Goal: Task Accomplishment & Management: Use online tool/utility

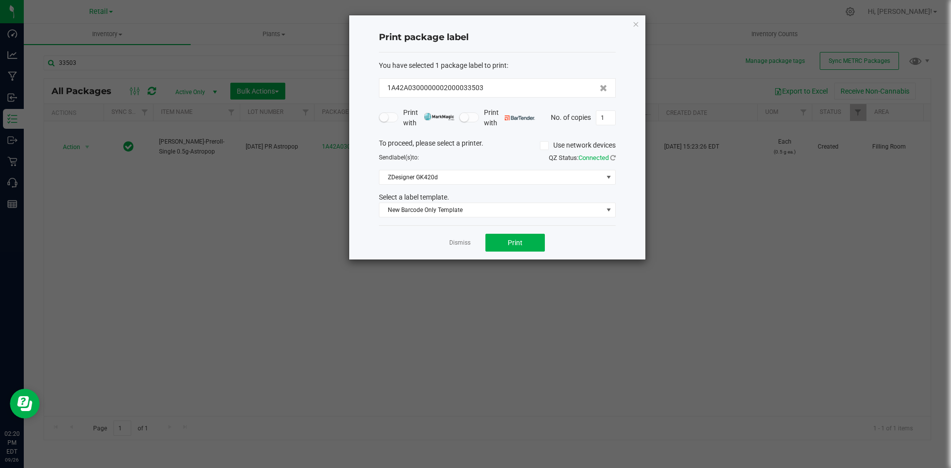
click at [632, 24] on div "Print package label You have selected 1 package label to print : 1A42A030000000…" at bounding box center [497, 137] width 296 height 244
click at [634, 24] on icon "button" at bounding box center [636, 24] width 7 height 12
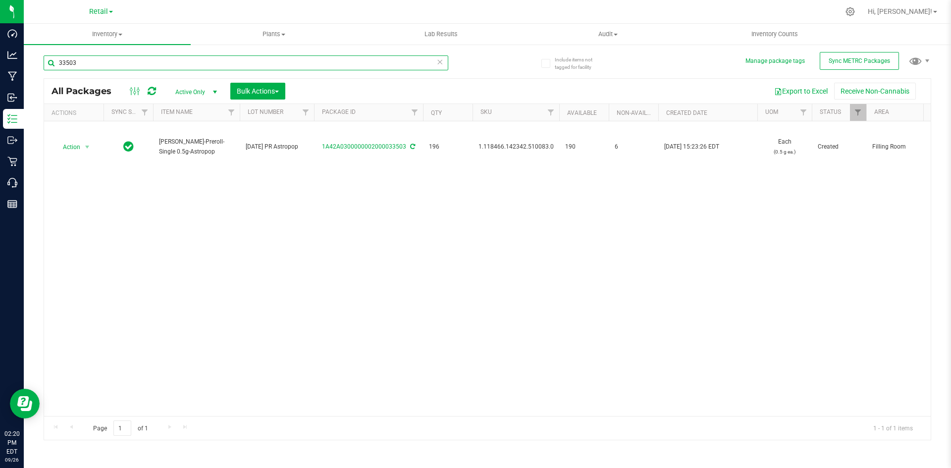
click at [198, 62] on input "33503" at bounding box center [246, 62] width 405 height 15
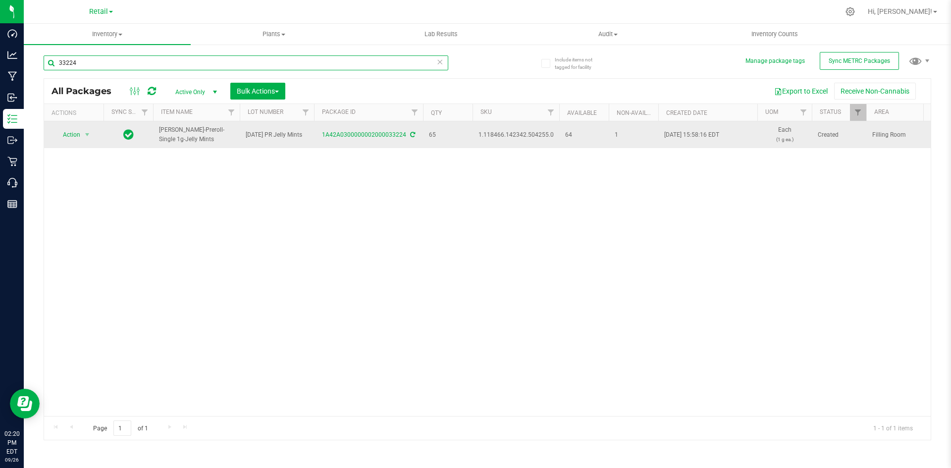
type input "33224"
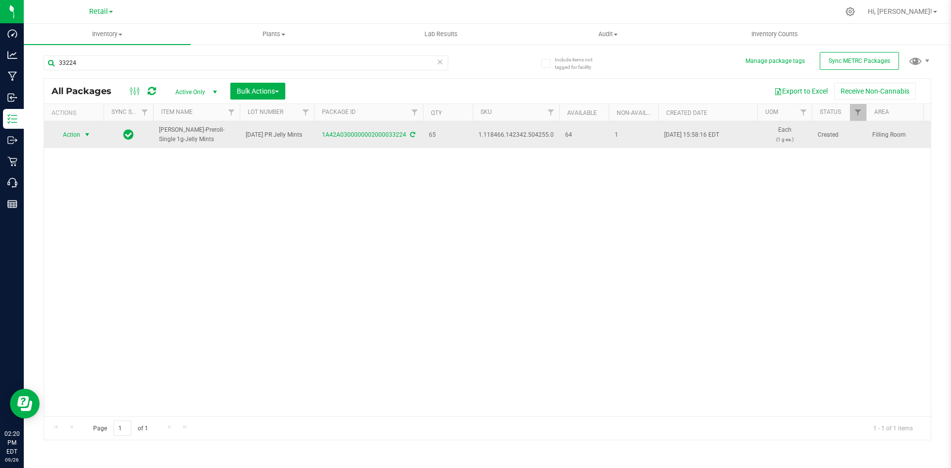
click at [70, 137] on span "Action" at bounding box center [67, 135] width 27 height 14
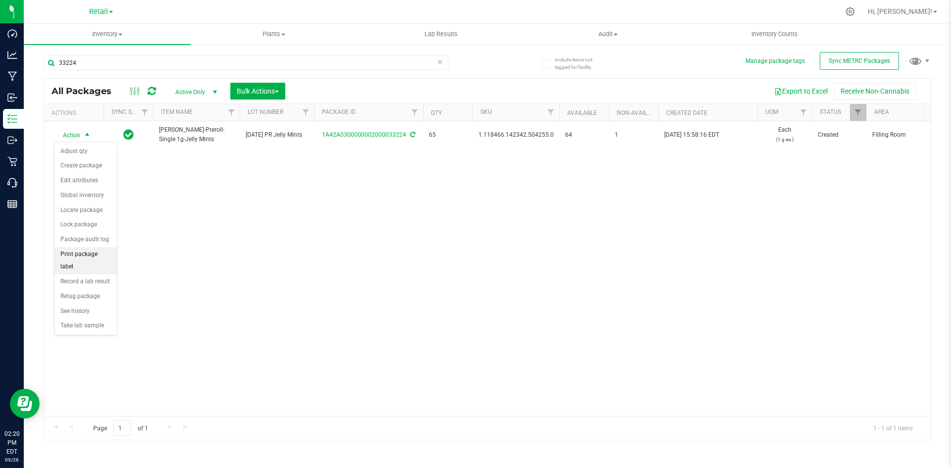
click at [114, 252] on li "Print package label" at bounding box center [85, 260] width 62 height 27
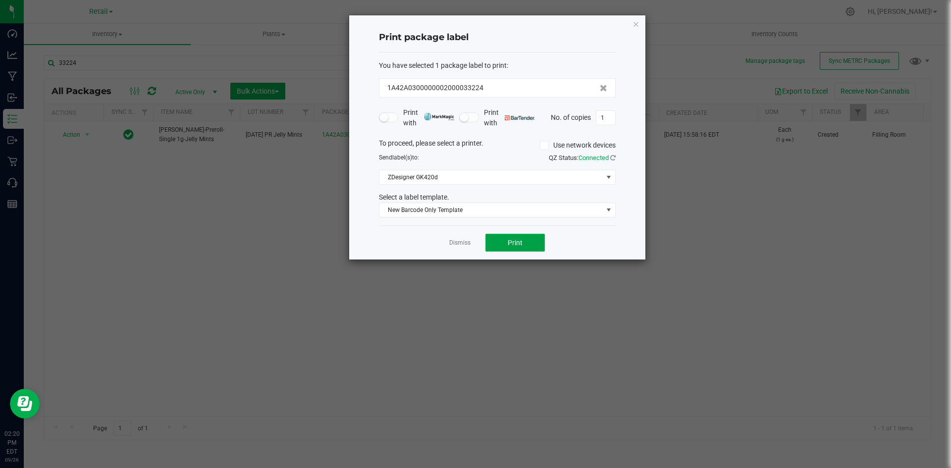
click at [524, 238] on button "Print" at bounding box center [514, 243] width 59 height 18
